Goal: Information Seeking & Learning: Learn about a topic

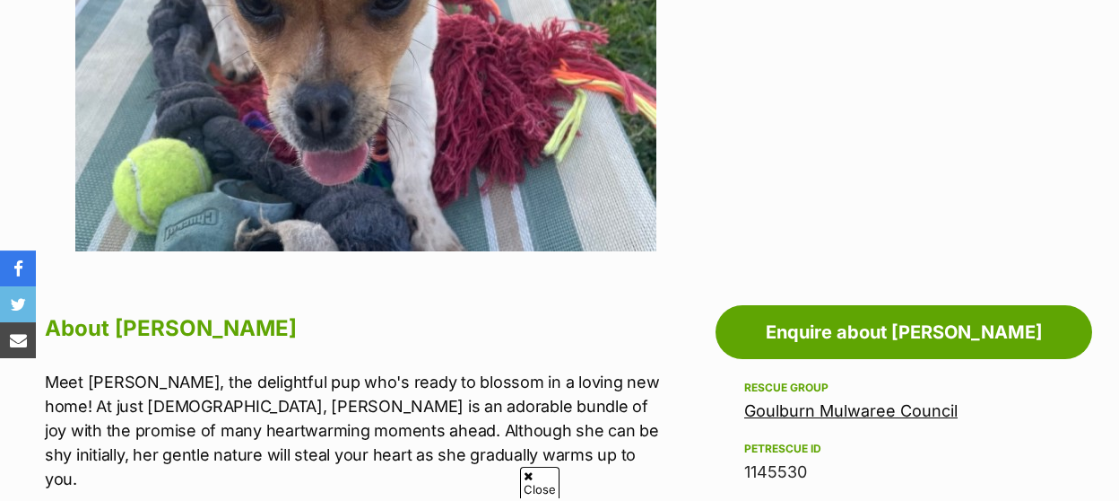
scroll to position [746, 0]
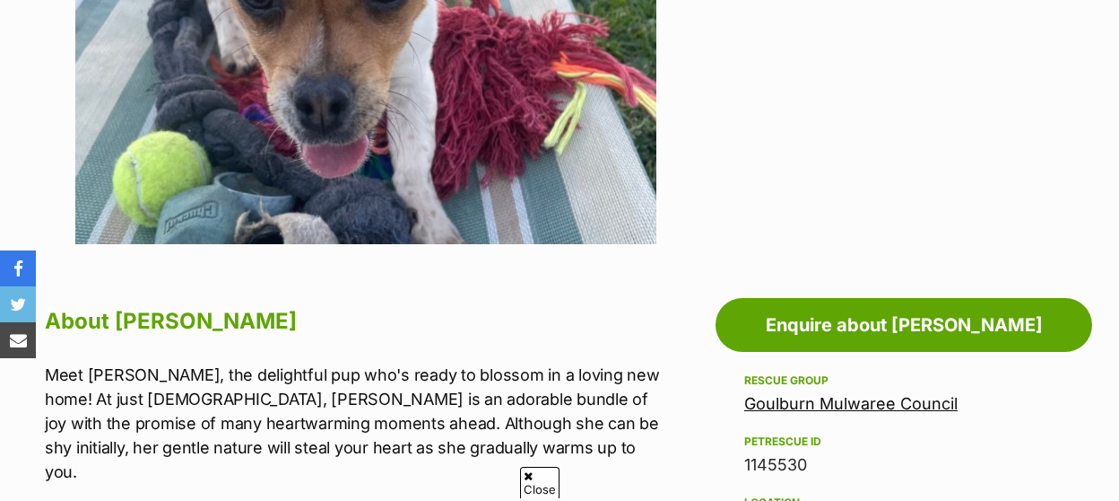
click at [843, 394] on link "Goulburn Mulwaree Council" at bounding box center [851, 403] width 213 height 19
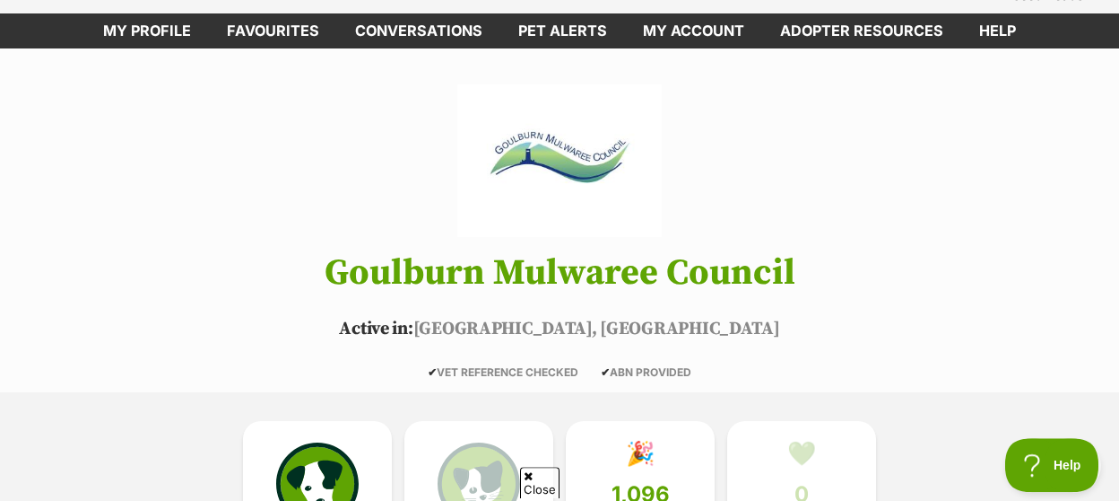
scroll to position [187, 0]
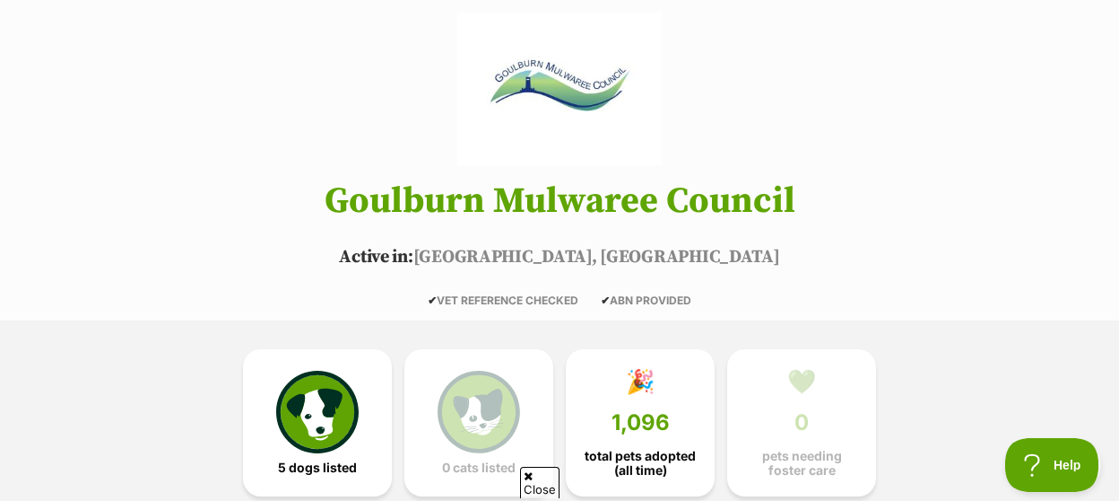
click at [342, 378] on img at bounding box center [317, 411] width 83 height 83
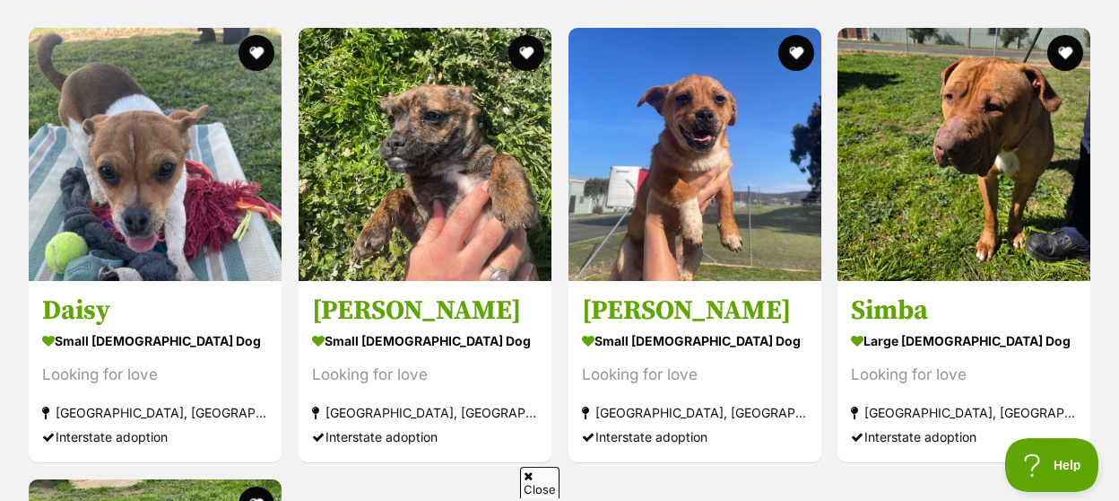
scroll to position [1762, 0]
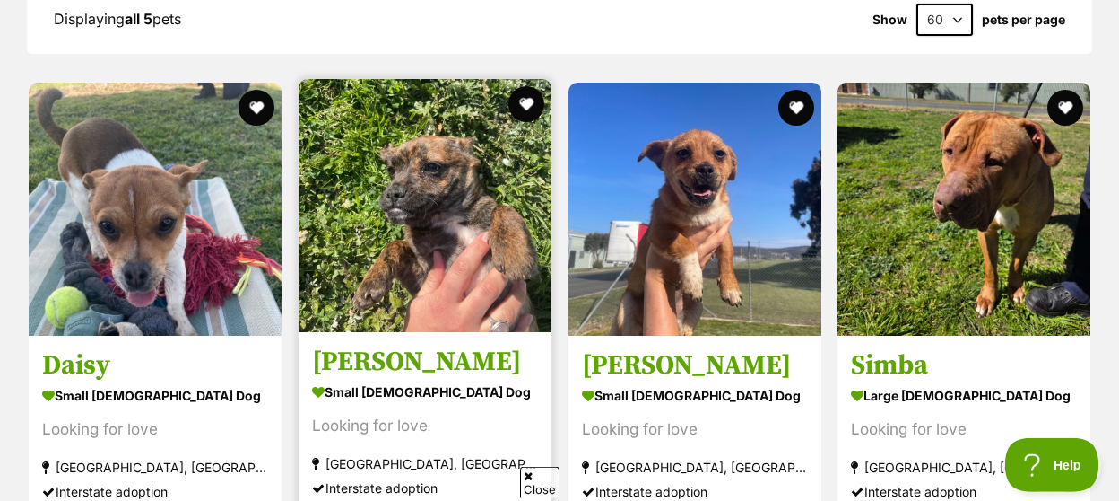
scroll to position [1840, 0]
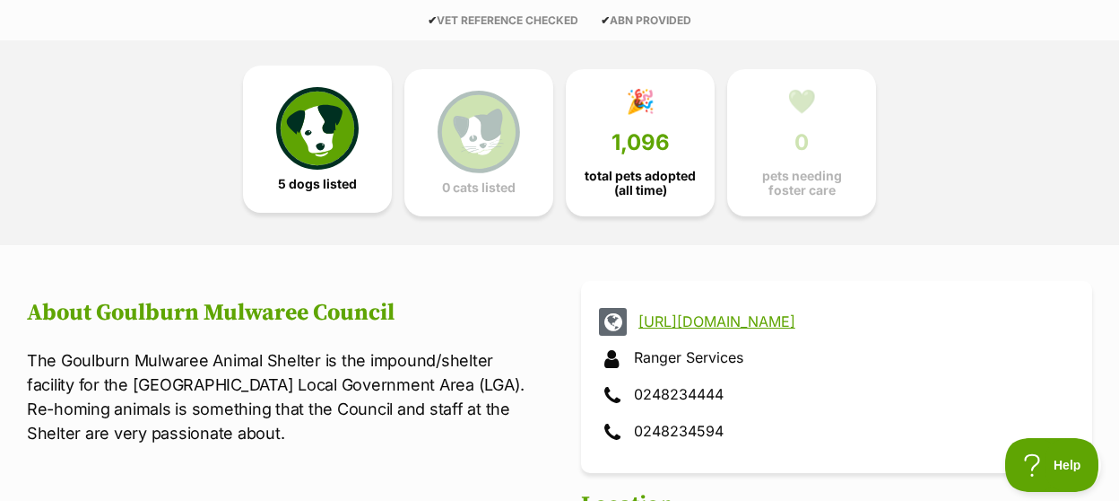
click at [302, 177] on span "5 dogs listed" at bounding box center [317, 184] width 79 height 14
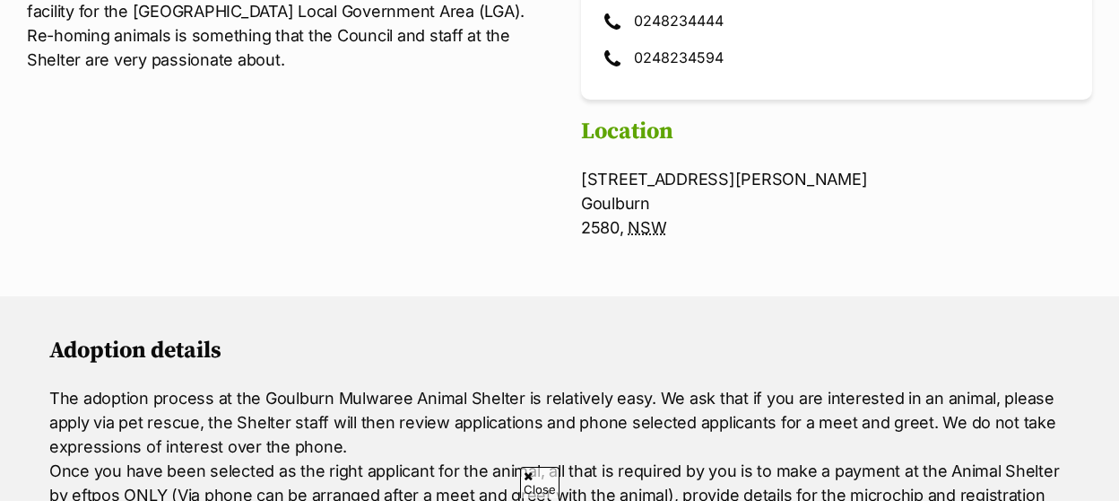
scroll to position [466, 0]
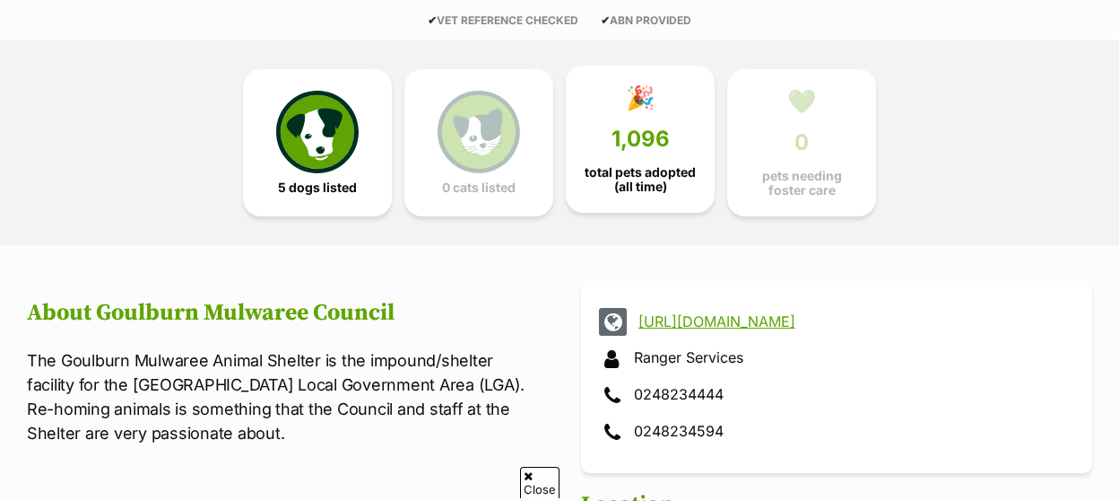
click at [648, 136] on link "🎉 1,096 total pets adopted (all time)" at bounding box center [640, 138] width 149 height 147
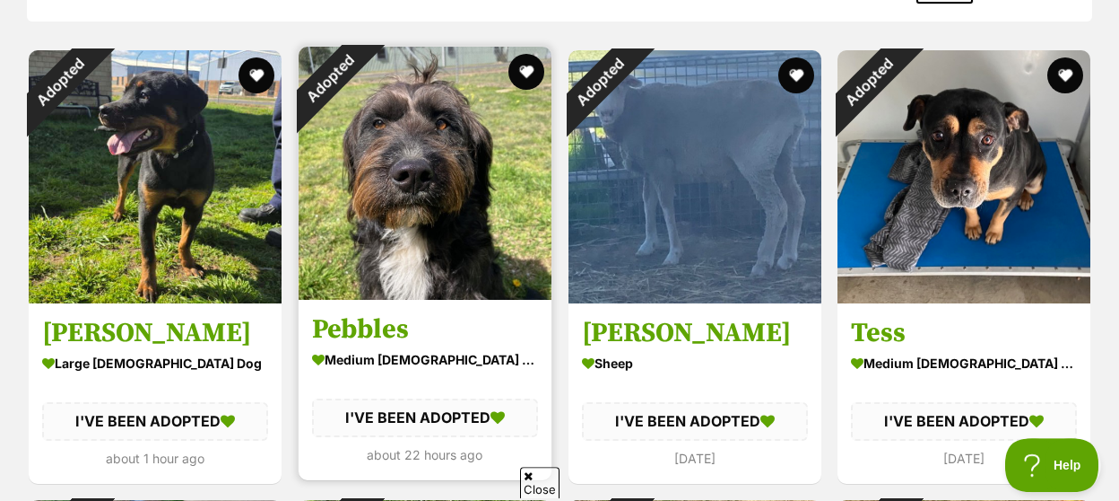
scroll to position [1653, 0]
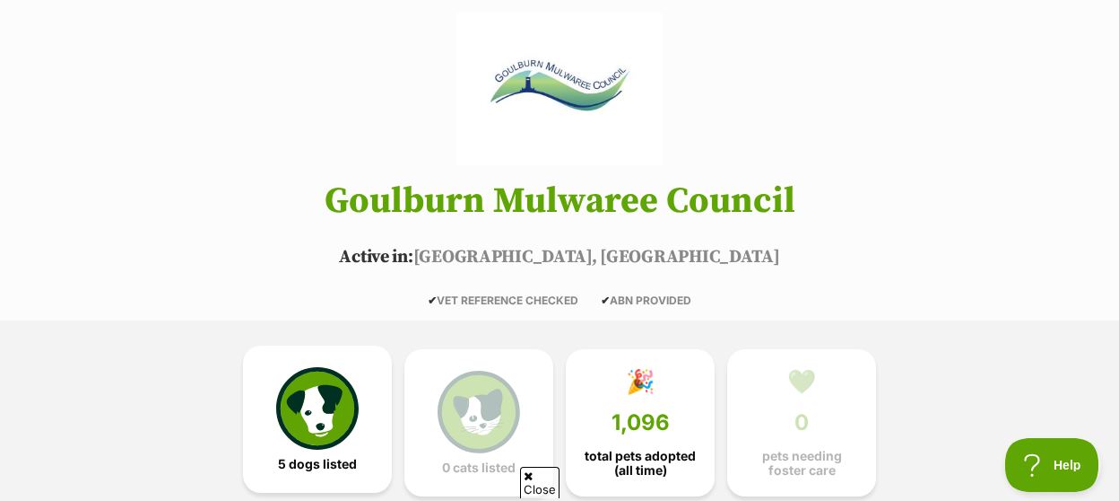
click at [322, 381] on img at bounding box center [317, 408] width 83 height 83
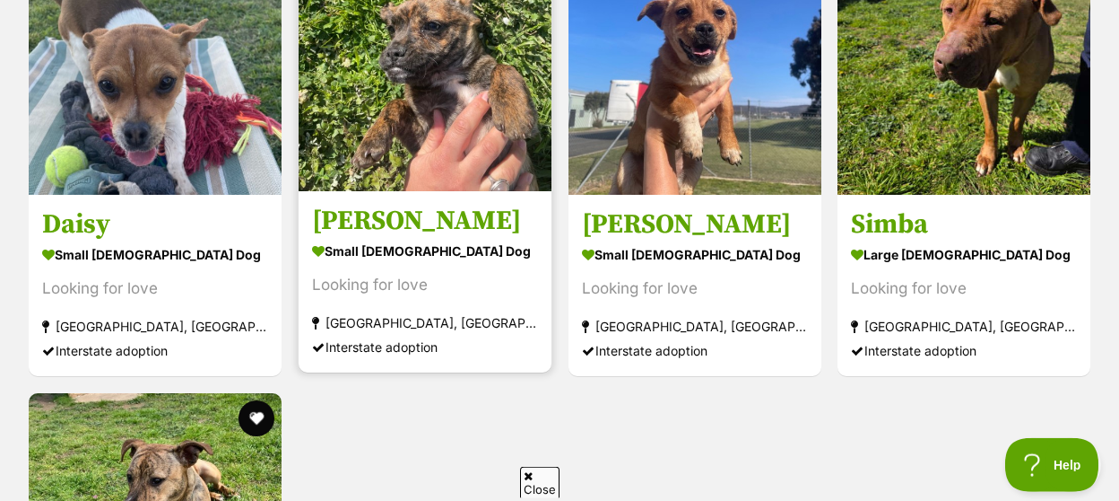
scroll to position [1840, 0]
